Goal: Task Accomplishment & Management: Complete application form

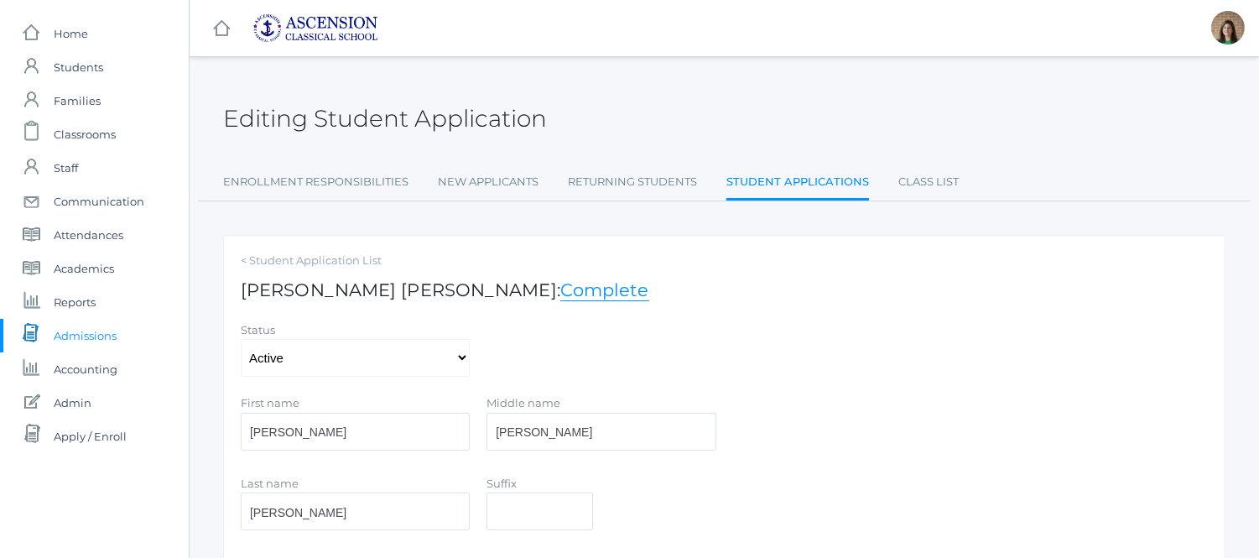
click at [80, 323] on span "Admissions" at bounding box center [85, 336] width 63 height 34
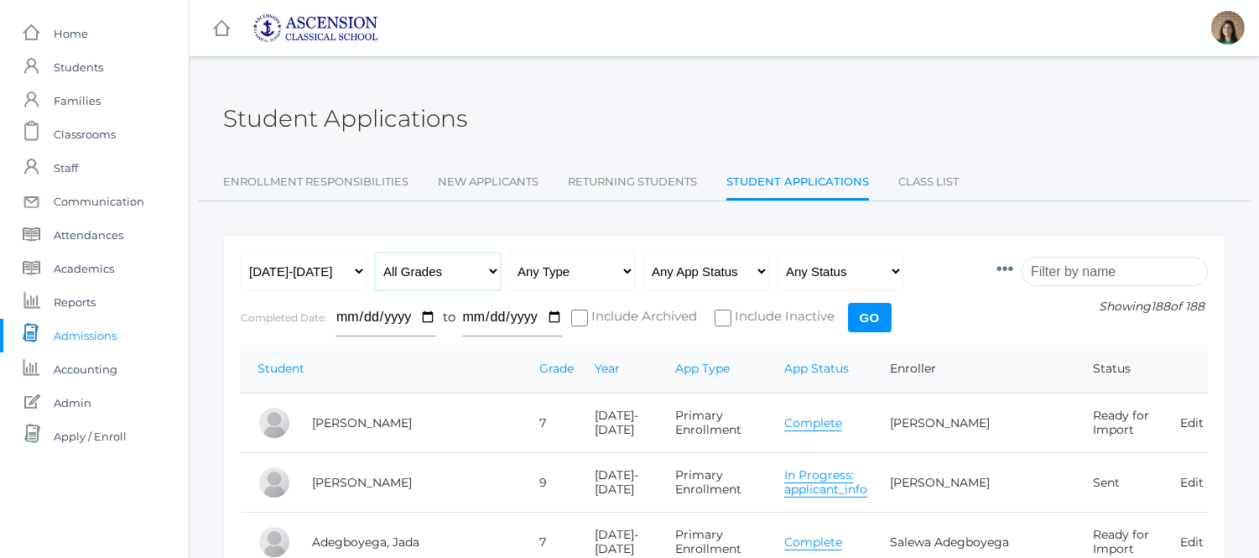
click at [456, 278] on select "All Grades Grammar - Kindergarten - 1st Grade - 2nd Grade - 3rd Grade - 4th Gra…" at bounding box center [438, 271] width 126 height 38
select select "6"
click at [375, 252] on select "All Grades Grammar - Kindergarten - 1st Grade - 2nd Grade - 3rd Grade - 4th Gra…" at bounding box center [438, 271] width 126 height 38
click at [879, 309] on input "Go" at bounding box center [870, 317] width 44 height 29
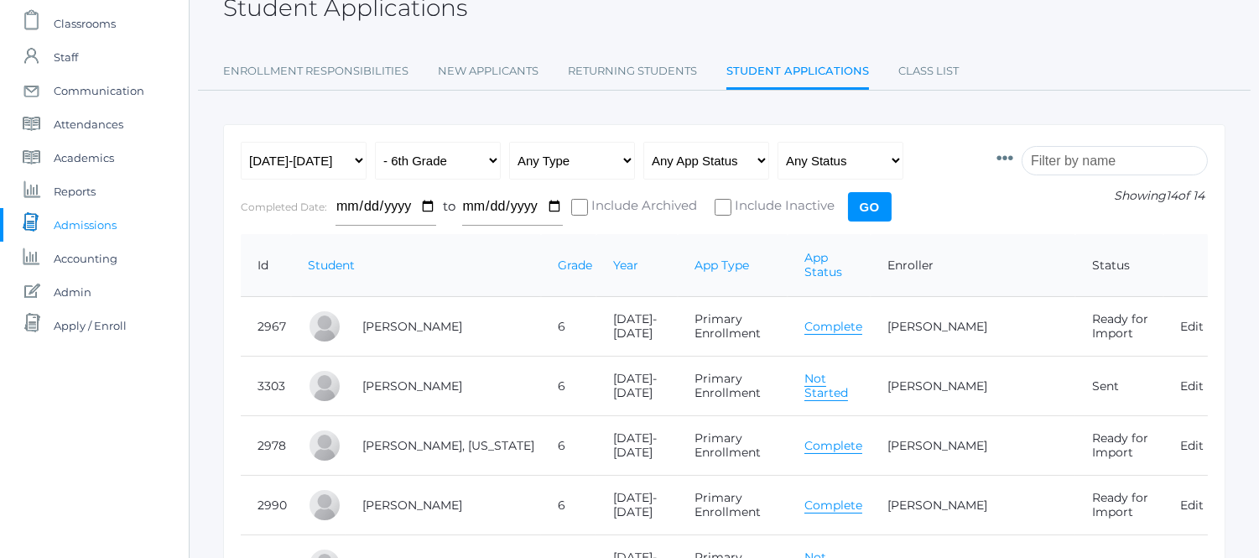
scroll to position [93, 0]
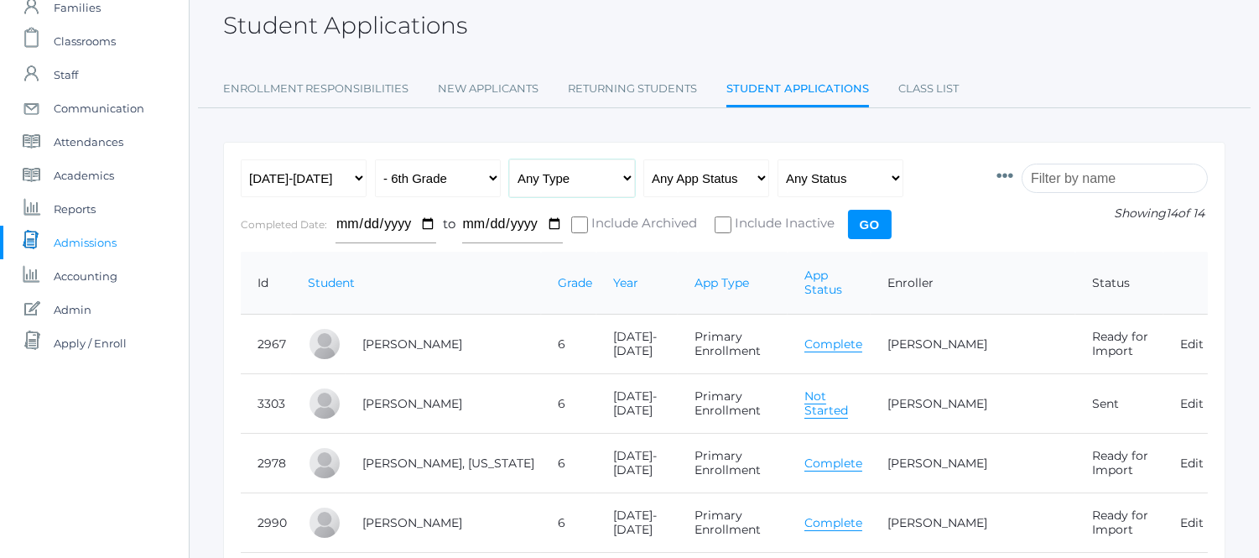
click at [629, 172] on select "Any Type New Student - Promoted - Not Promoted All Enrollment - Primary - Secon…" at bounding box center [572, 178] width 126 height 38
click at [732, 176] on select "Any App Status Not Started In Progress Complete" at bounding box center [706, 178] width 126 height 38
select select "complete"
click at [643, 159] on select "Any App Status Not Started In Progress Complete" at bounding box center [706, 178] width 126 height 38
click at [872, 227] on input "Go" at bounding box center [870, 224] width 44 height 29
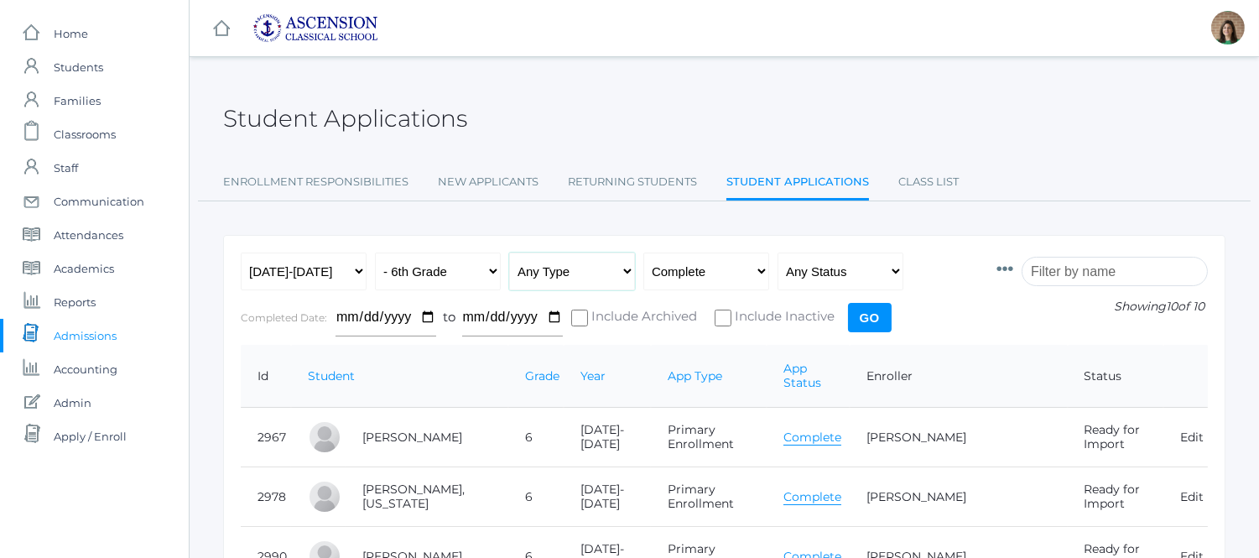
click at [619, 271] on select "Any Type New Student - Promoted - Not Promoted All Enrollment - Primary - Secon…" at bounding box center [572, 271] width 126 height 38
select select "primary_enrollment"
click at [509, 252] on select "Any Type New Student - Promoted - Not Promoted All Enrollment - Primary - Secon…" at bounding box center [572, 271] width 126 height 38
click at [861, 317] on input "Go" at bounding box center [870, 317] width 44 height 29
click at [860, 316] on input "Go" at bounding box center [870, 317] width 44 height 29
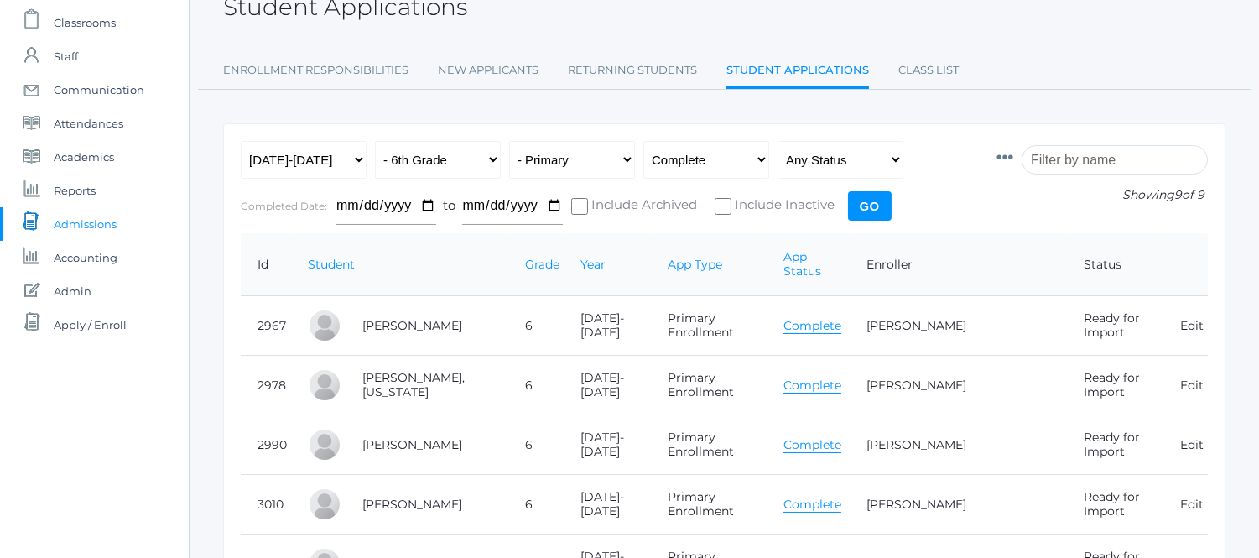
scroll to position [110, 0]
drag, startPoint x: 985, startPoint y: 96, endPoint x: 962, endPoint y: 5, distance: 94.4
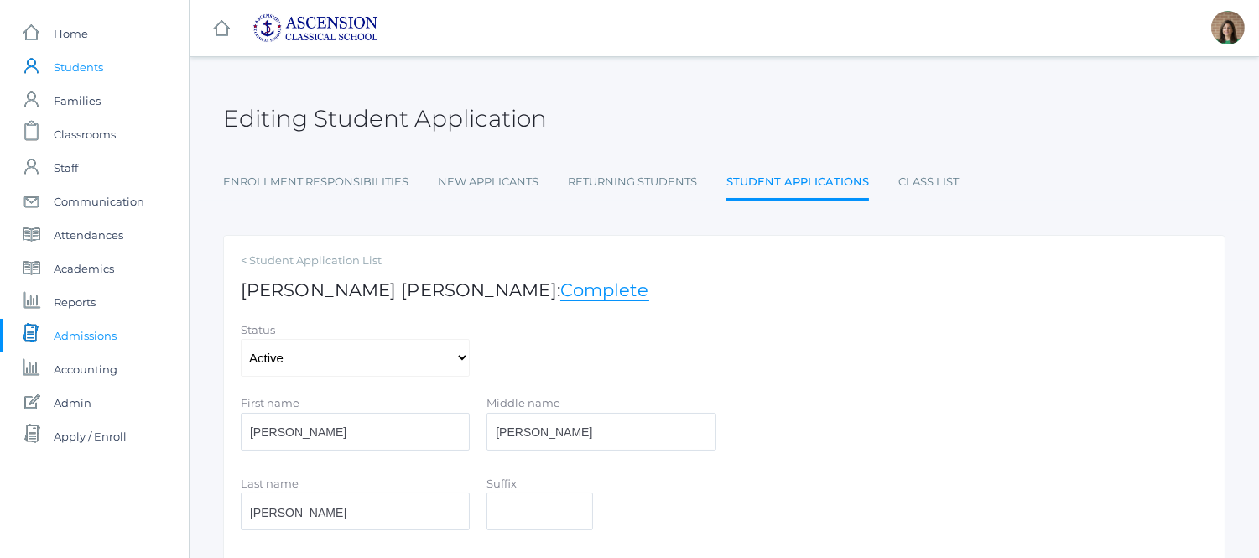
click at [73, 75] on span "Students" at bounding box center [78, 67] width 49 height 34
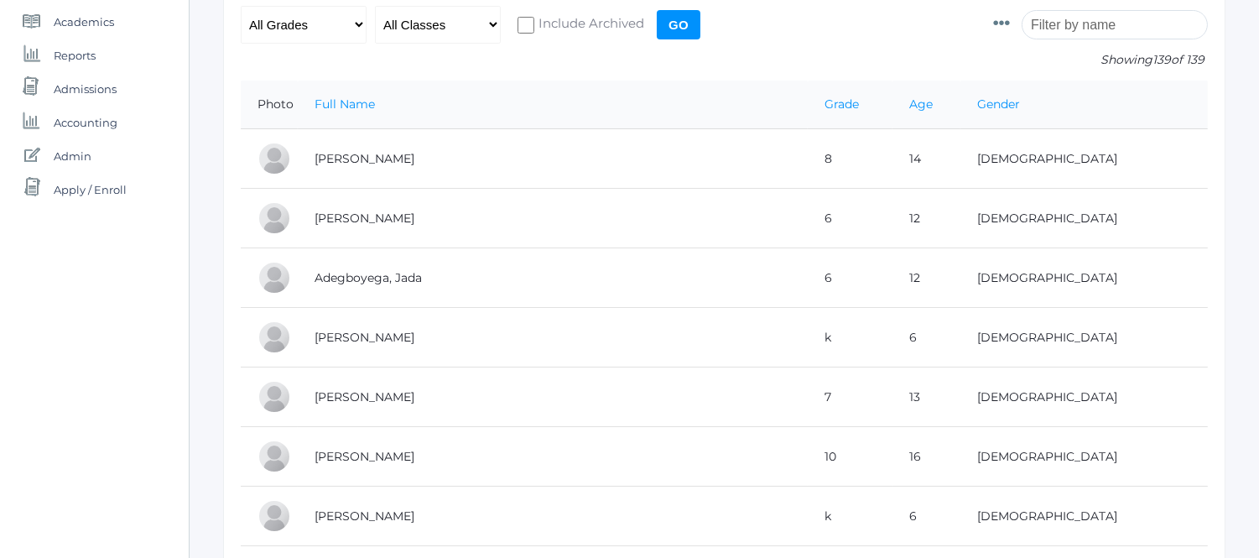
scroll to position [93, 0]
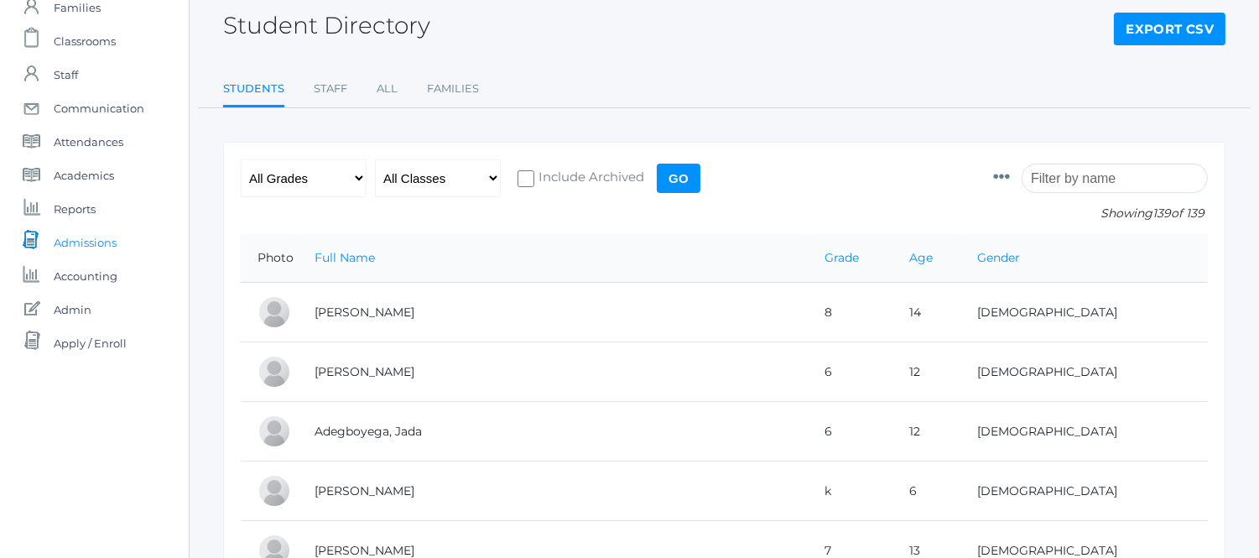
click at [70, 236] on span "Admissions" at bounding box center [85, 243] width 63 height 34
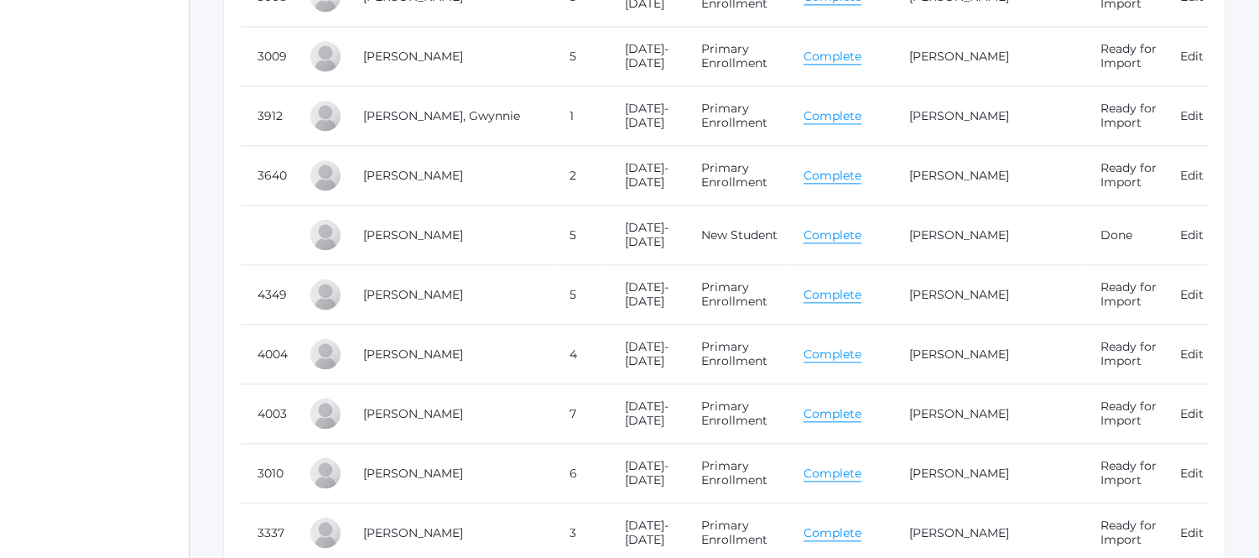
scroll to position [6896, 0]
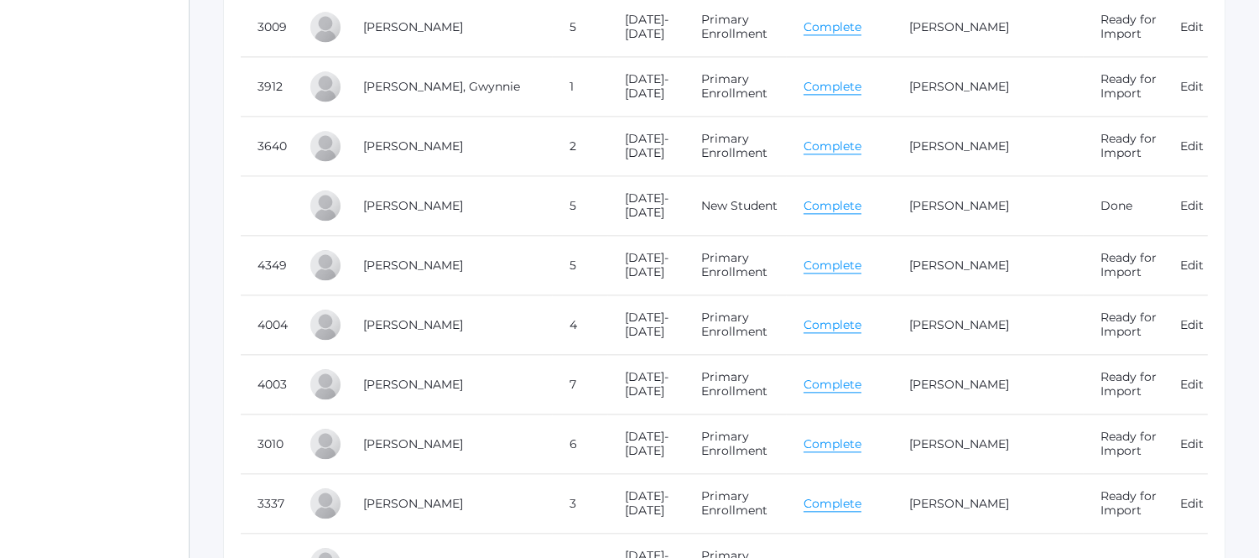
click at [826, 258] on link "Complete" at bounding box center [832, 265] width 58 height 16
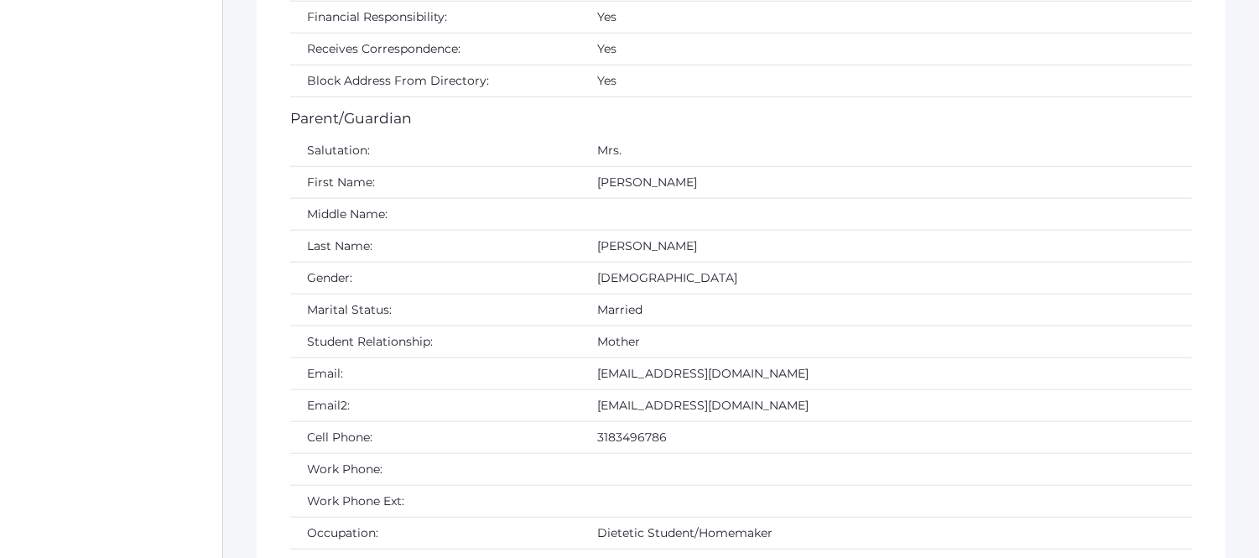
scroll to position [3448, 0]
